Goal: Transaction & Acquisition: Purchase product/service

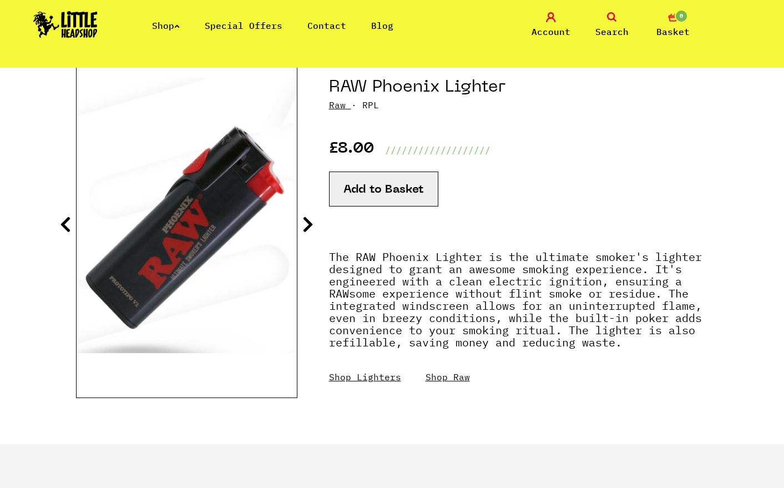
scroll to position [123, 0]
click at [372, 201] on button "Add to Basket" at bounding box center [383, 189] width 109 height 35
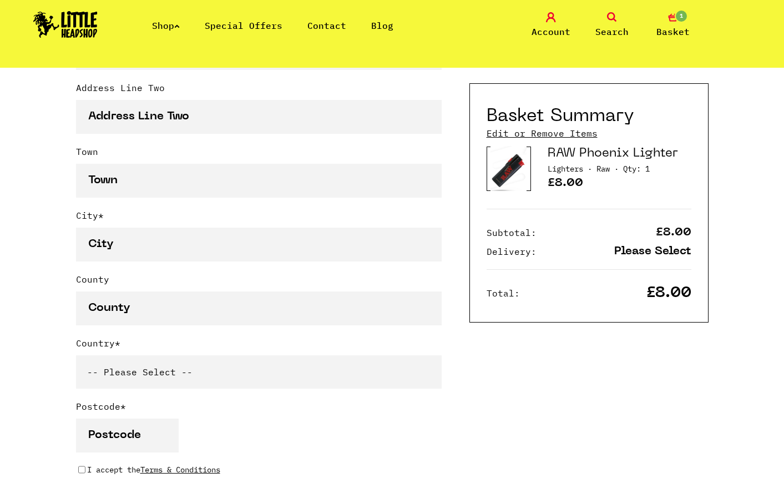
scroll to position [618, 0]
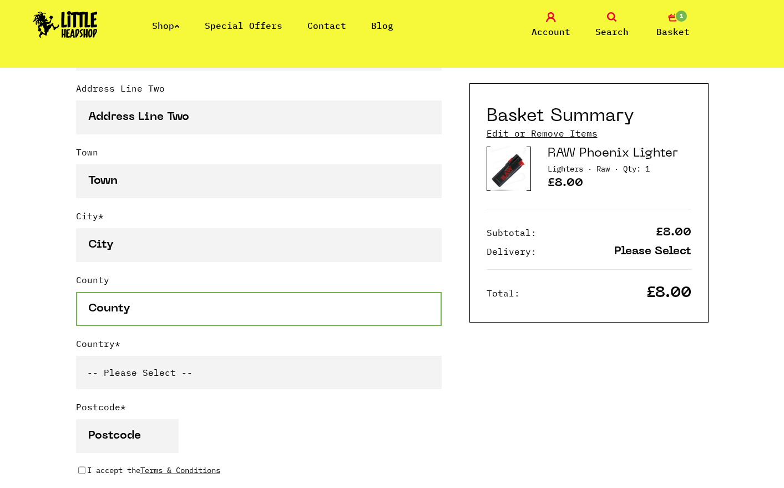
click at [203, 302] on input "County" at bounding box center [259, 309] width 366 height 34
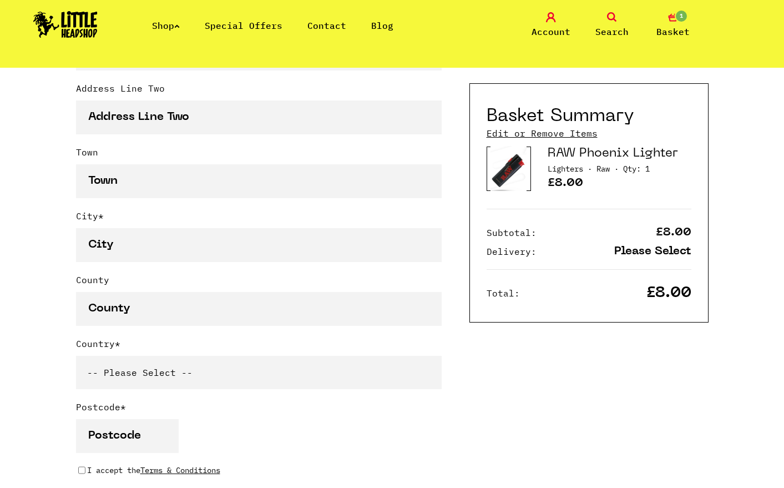
click at [168, 376] on select "-- Please Select -- United Kingdom Sweden Spain Slovenia Romania Portugal Polan…" at bounding box center [259, 372] width 366 height 33
select select "36"
click at [76, 358] on select "-- Please Select -- United Kingdom Sweden Spain Slovenia Romania Portugal Polan…" at bounding box center [259, 372] width 366 height 33
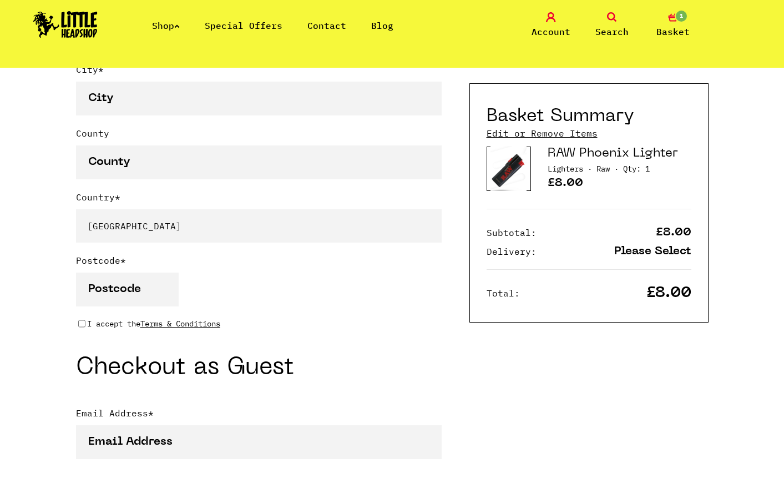
scroll to position [761, 0]
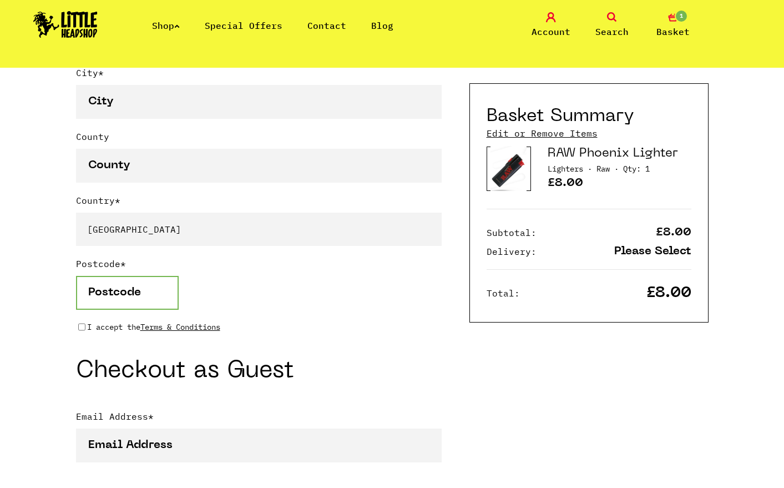
click at [123, 305] on input "Postcode *" at bounding box center [127, 293] width 103 height 34
type input "6020"
click at [82, 329] on input "I accept the Terms & Conditions" at bounding box center [81, 326] width 7 height 9
checkbox input "true"
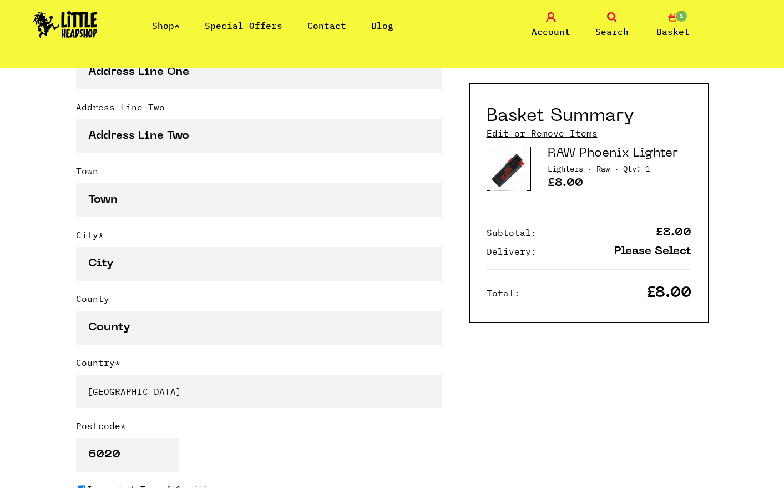
scroll to position [595, 0]
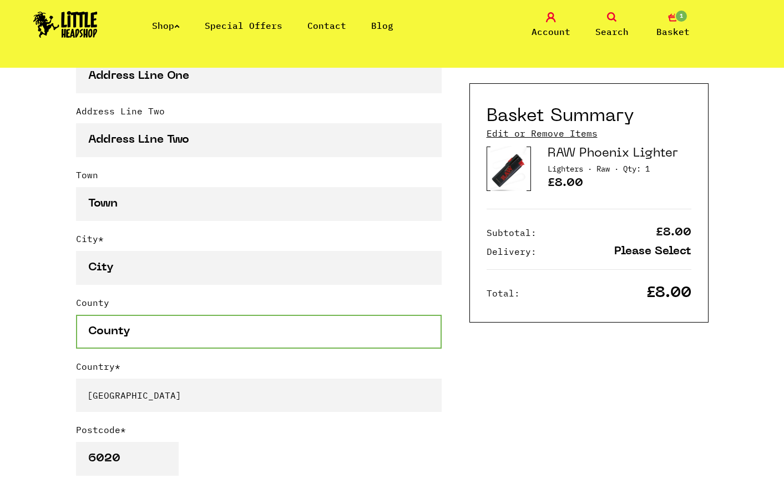
click at [149, 338] on input "County" at bounding box center [259, 332] width 366 height 34
type input "WA"
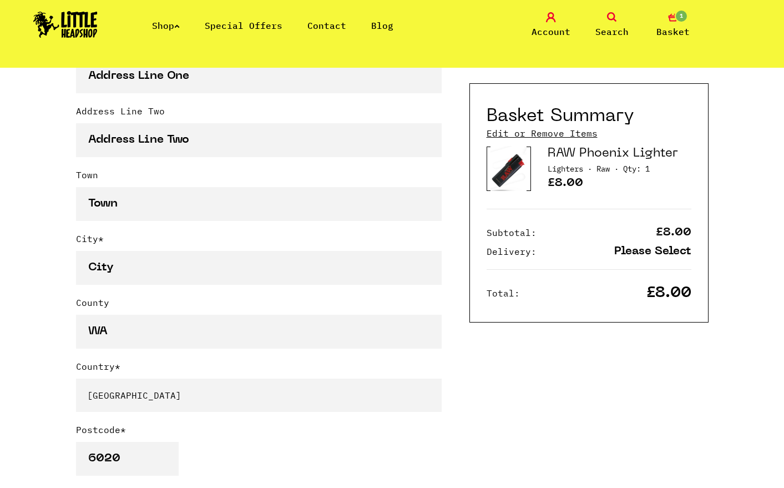
click at [139, 292] on div "City *" at bounding box center [259, 264] width 366 height 64
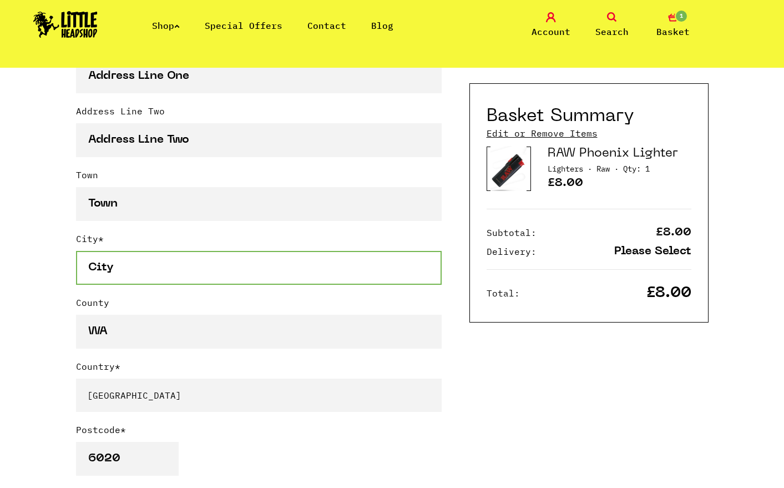
click at [143, 265] on input "City *" at bounding box center [259, 268] width 366 height 34
type input "Sorrento"
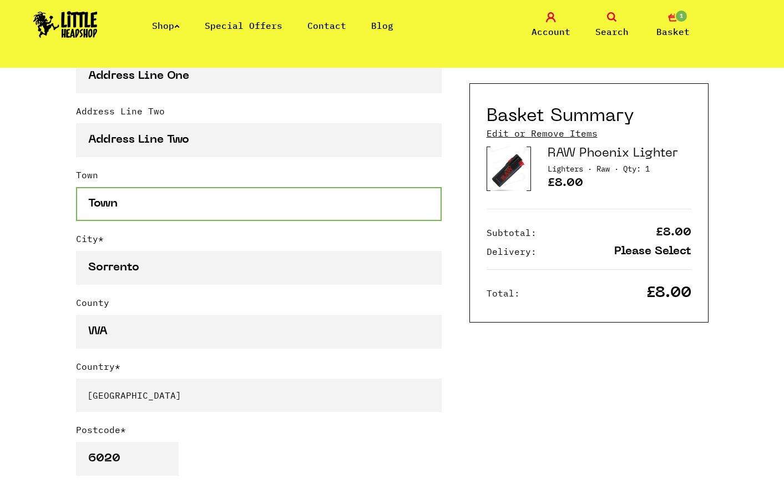
click at [129, 211] on input "Town" at bounding box center [259, 204] width 366 height 34
type input "Sorrento"
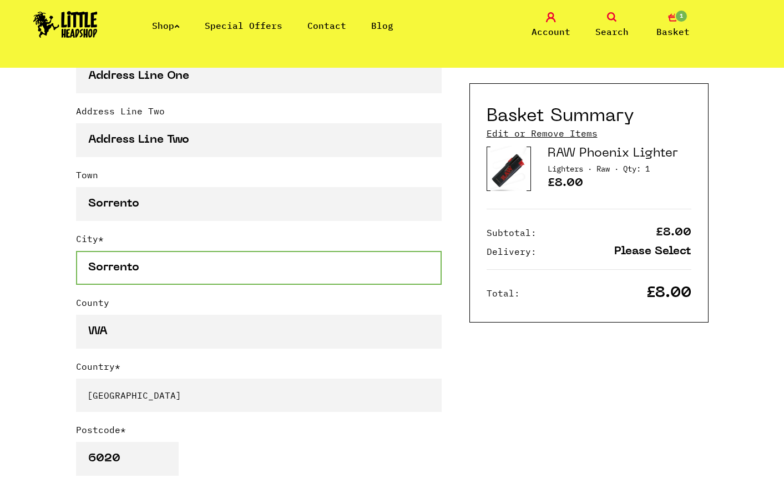
click at [162, 268] on input "Sorrento" at bounding box center [259, 268] width 366 height 34
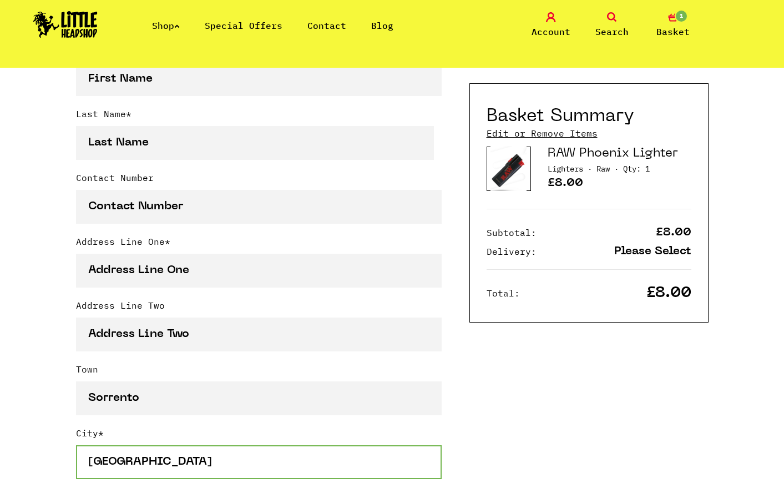
scroll to position [400, 0]
type input "Perth"
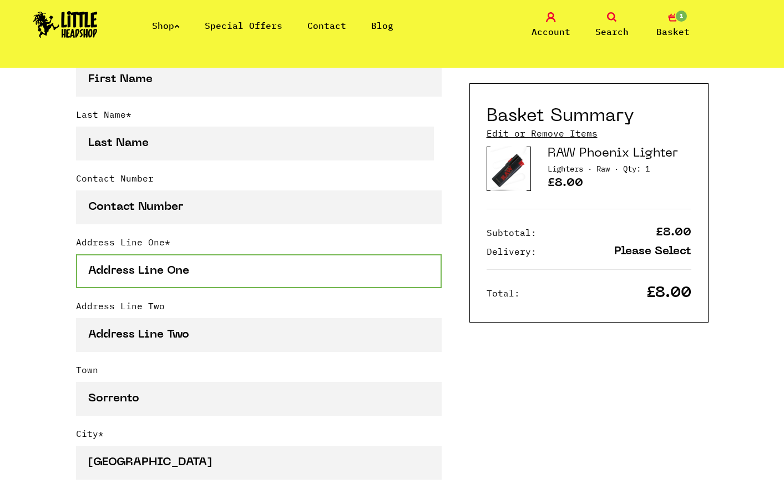
click at [175, 273] on input "Address Line One *" at bounding box center [259, 271] width 366 height 34
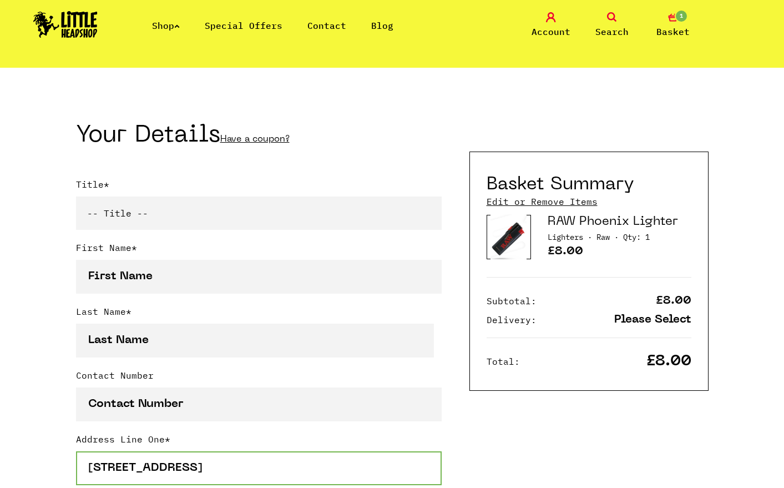
scroll to position [203, 0]
type input "80/160 West Coast Drive"
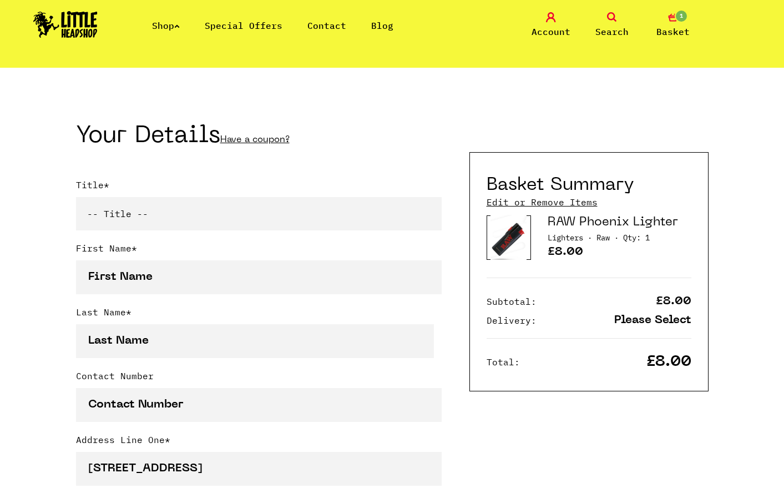
click at [164, 216] on select "-- Title -- Mr Mrs Ms Miss Dr Prof" at bounding box center [259, 213] width 366 height 33
select select "mr"
click at [76, 199] on select "-- Title -- Mr Mrs Ms Miss Dr Prof" at bounding box center [259, 213] width 366 height 33
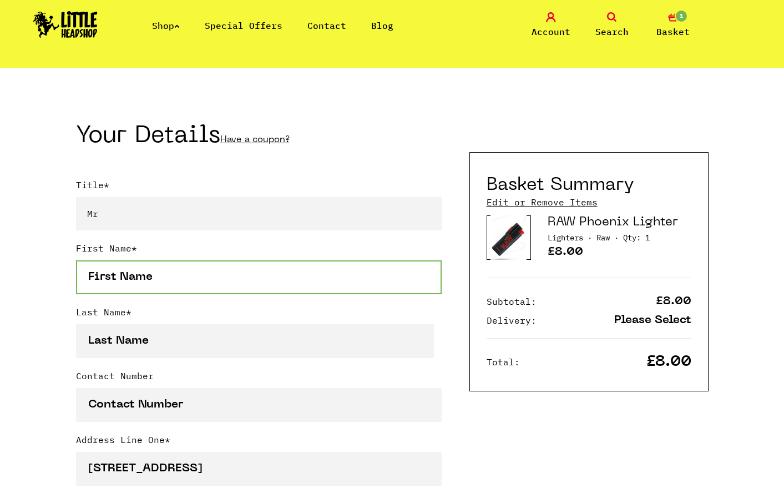
click at [137, 291] on input "First Name *" at bounding box center [259, 277] width 366 height 34
type input "Levi"
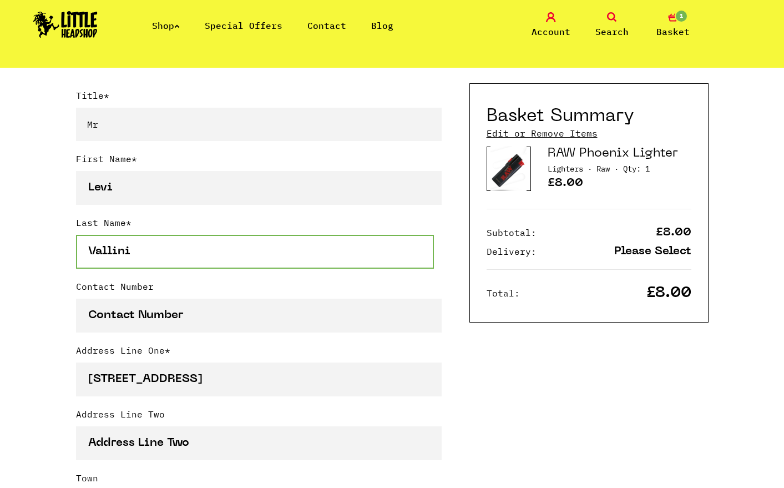
scroll to position [295, 0]
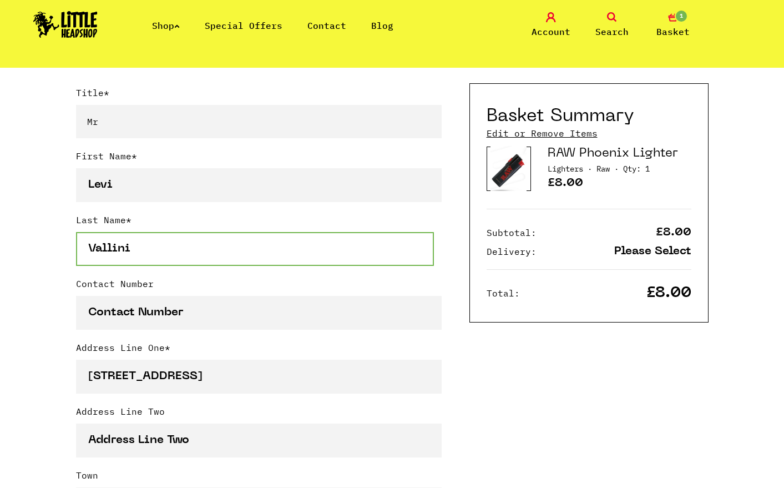
type input "Vallini"
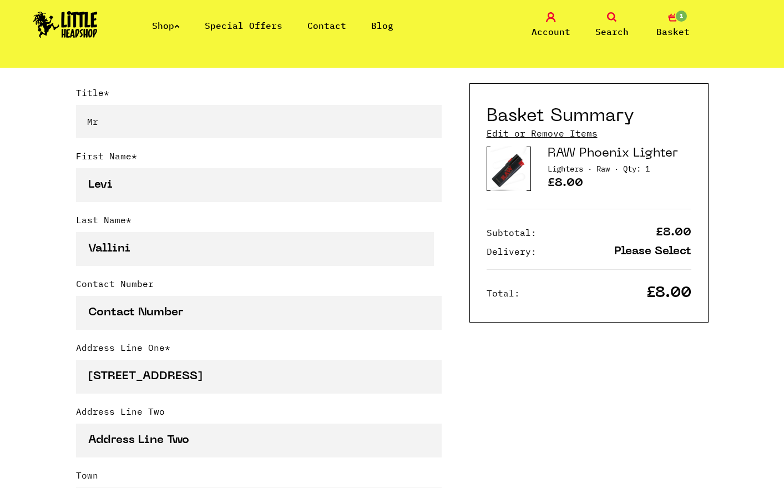
click at [137, 291] on label "Contact Number" at bounding box center [259, 286] width 366 height 19
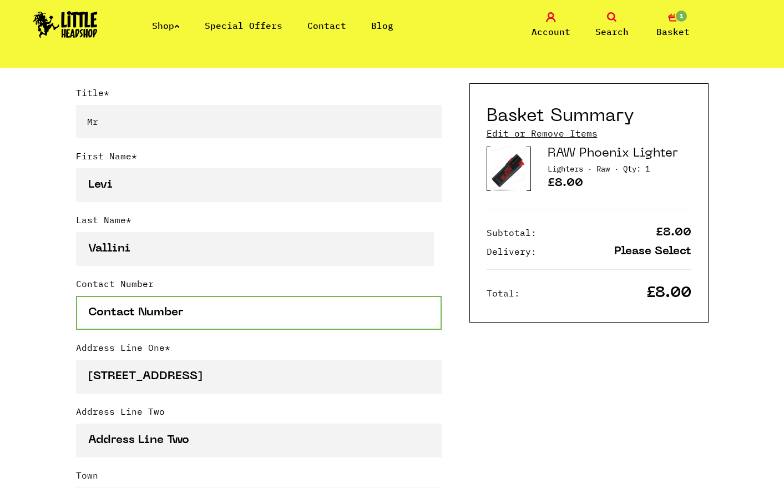
click at [137, 296] on input "Contact Number" at bounding box center [259, 313] width 366 height 34
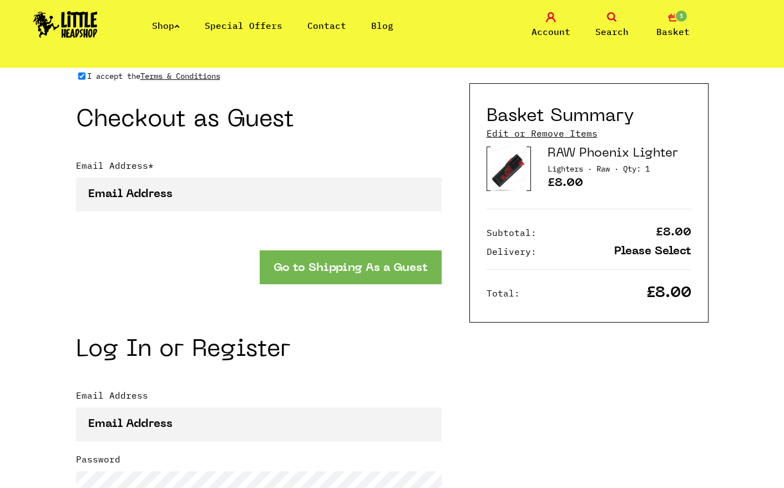
scroll to position [1013, 0]
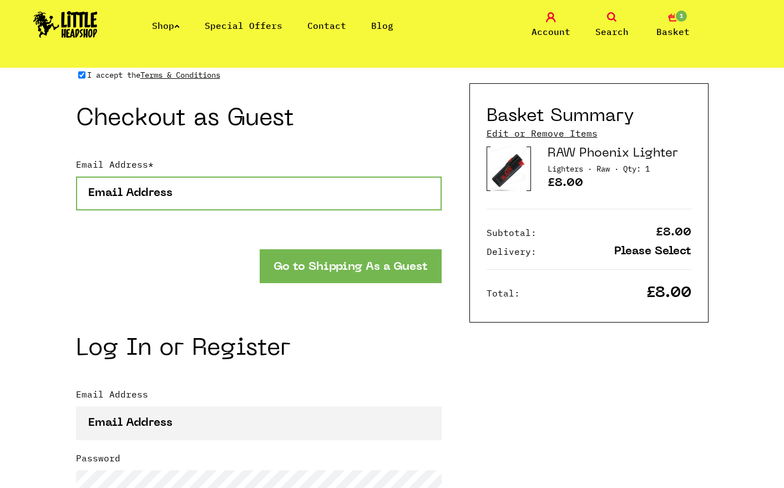
click at [205, 187] on input "Email Address *" at bounding box center [259, 193] width 366 height 34
type input "@"
type input "levivallini@yahoo.com.au"
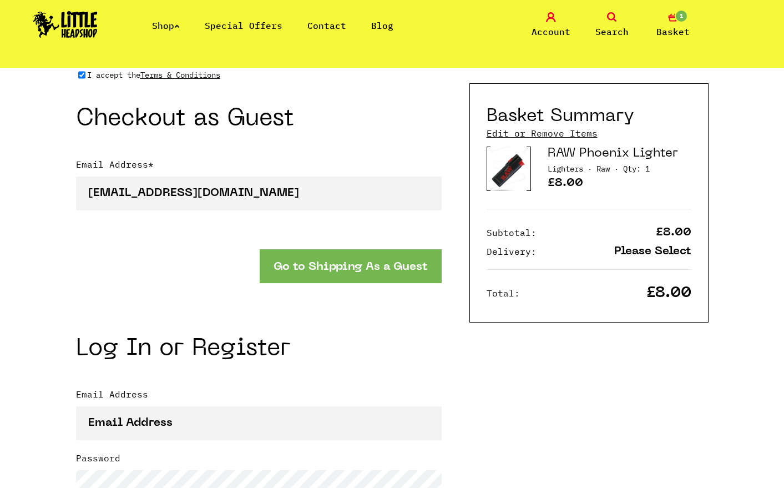
click at [307, 266] on button "Go to Shipping As a Guest" at bounding box center [351, 266] width 182 height 34
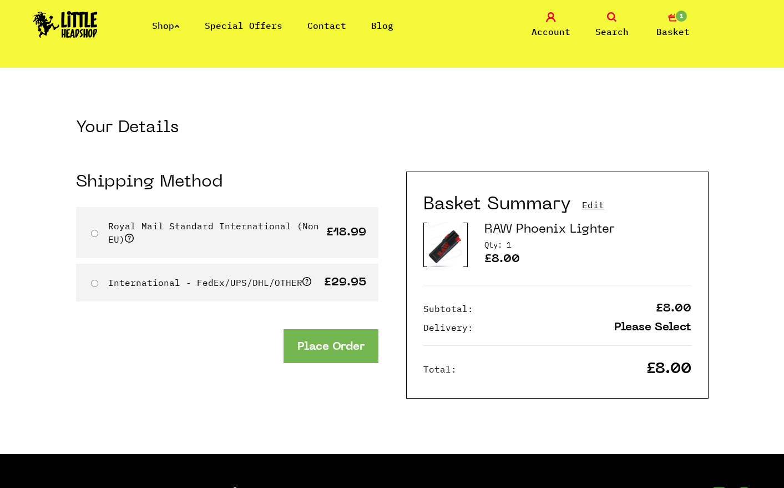
click at [241, 228] on label "Royal Mail Standard International (Non EU)" at bounding box center [213, 232] width 211 height 24
click at [98, 230] on input "Royal Mail Standard International (Non EU)" at bounding box center [94, 233] width 7 height 7
radio input "true"
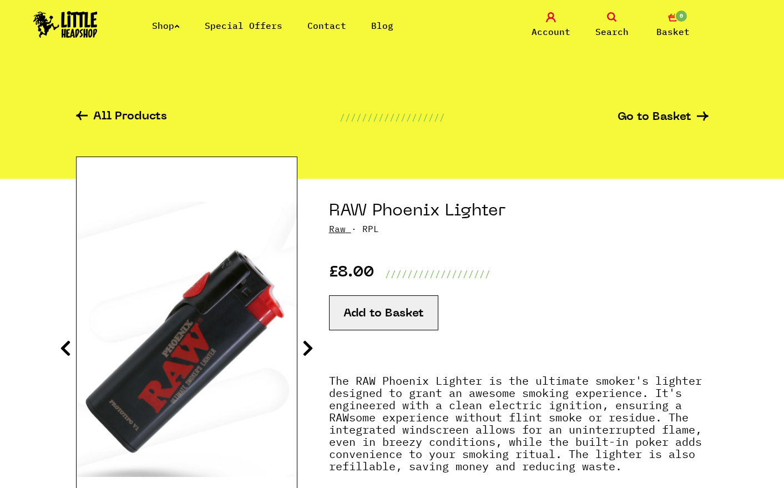
scroll to position [123, 0]
